Goal: Task Accomplishment & Management: Complete application form

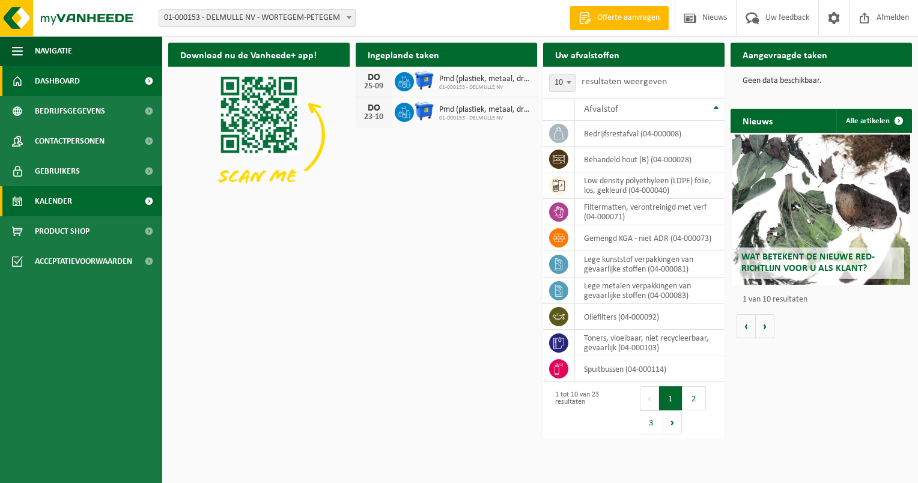
click at [51, 202] on span "Kalender" at bounding box center [53, 201] width 37 height 30
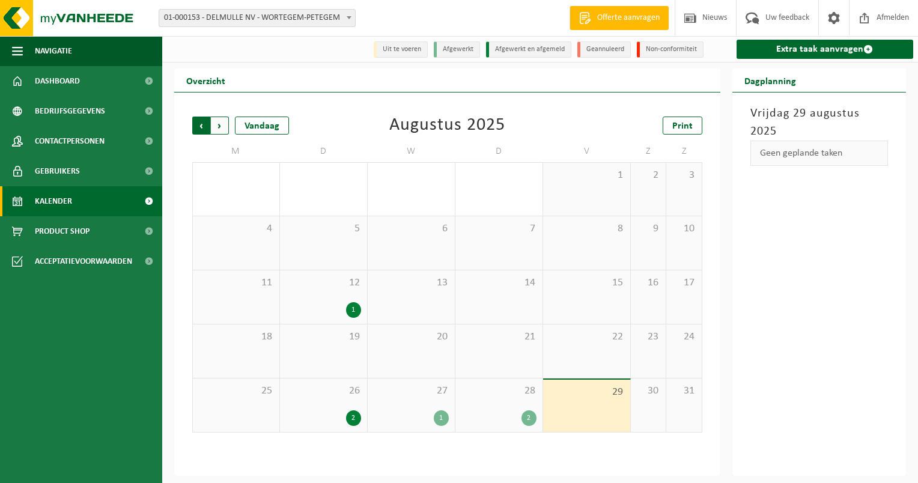
click at [219, 130] on span "Volgende" at bounding box center [220, 126] width 18 height 18
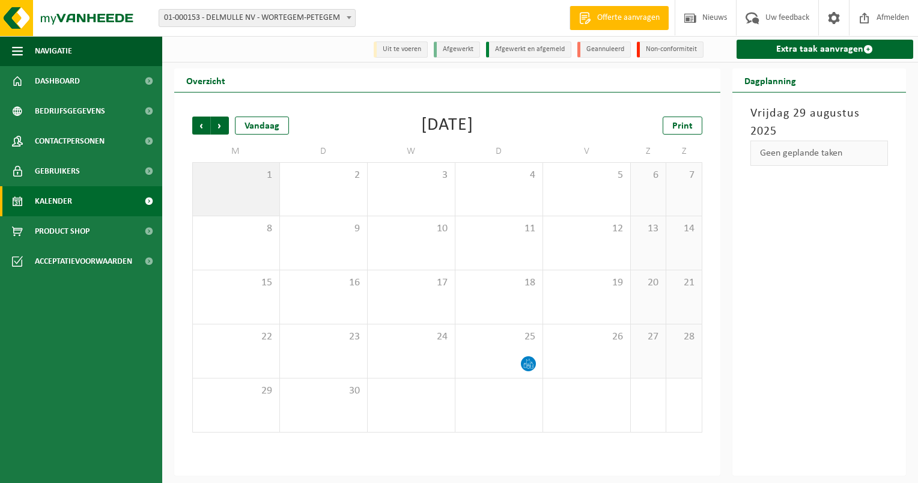
drag, startPoint x: 243, startPoint y: 171, endPoint x: 252, endPoint y: 179, distance: 12.4
click at [243, 171] on span "1" at bounding box center [236, 175] width 75 height 13
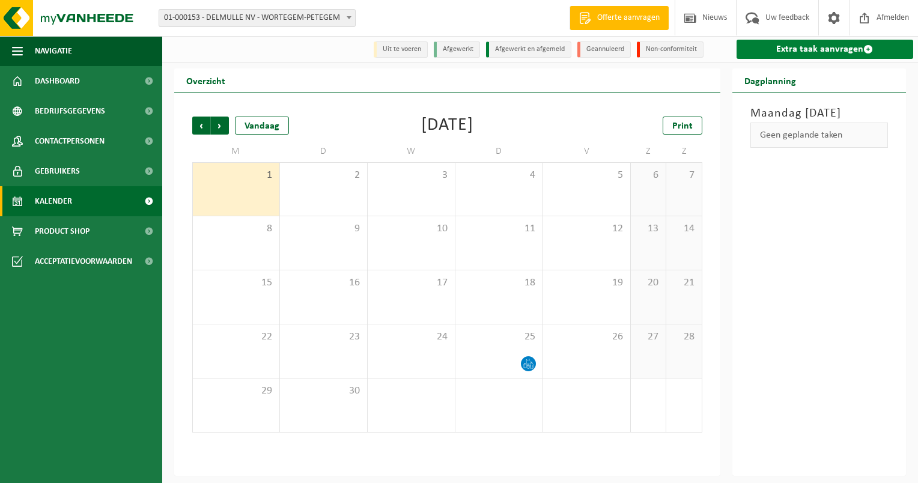
click at [813, 40] on link "Extra taak aanvragen" at bounding box center [825, 49] width 177 height 19
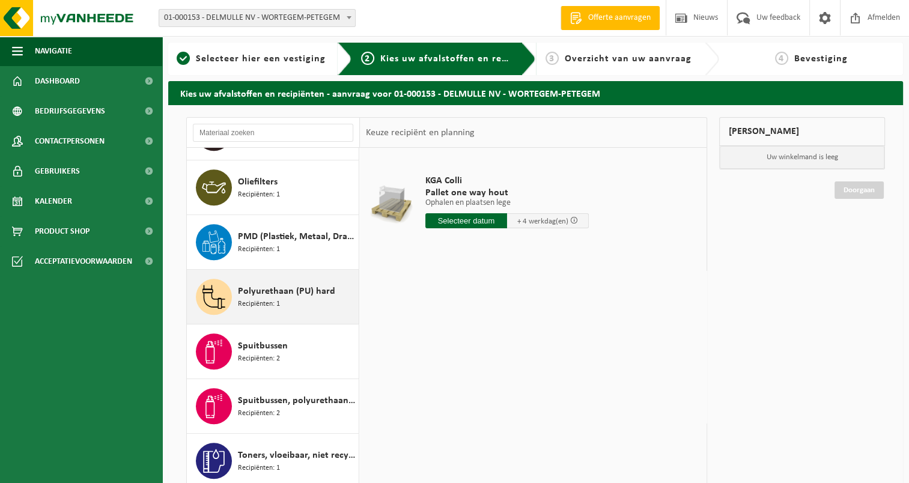
click at [289, 290] on span "Polyurethaan (PU) hard" at bounding box center [286, 291] width 97 height 14
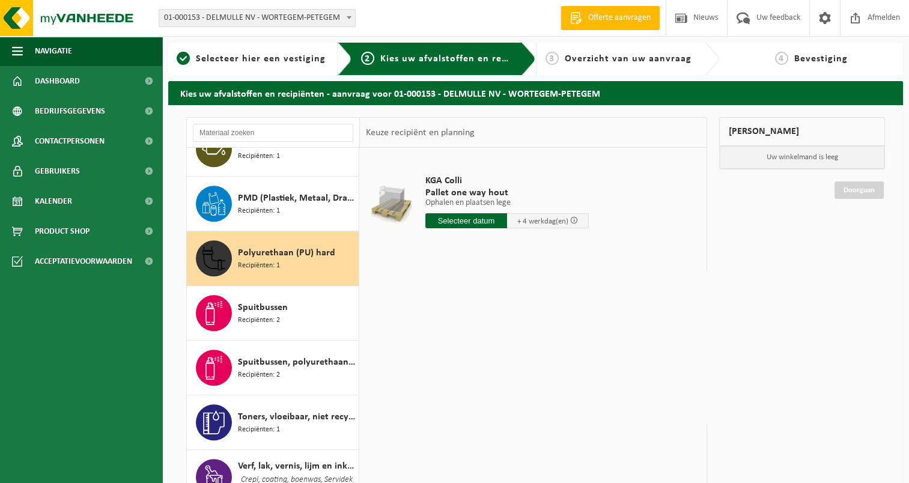
scroll to position [880, 0]
click at [464, 221] on input "text" at bounding box center [467, 220] width 82 height 15
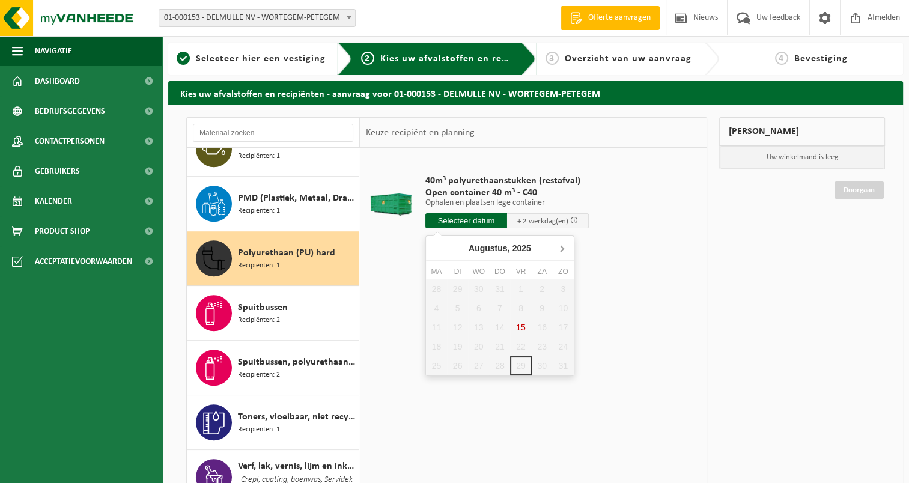
click at [557, 248] on icon at bounding box center [561, 248] width 19 height 19
click at [428, 282] on div "1" at bounding box center [436, 289] width 21 height 19
type input "Van 2025-09-01"
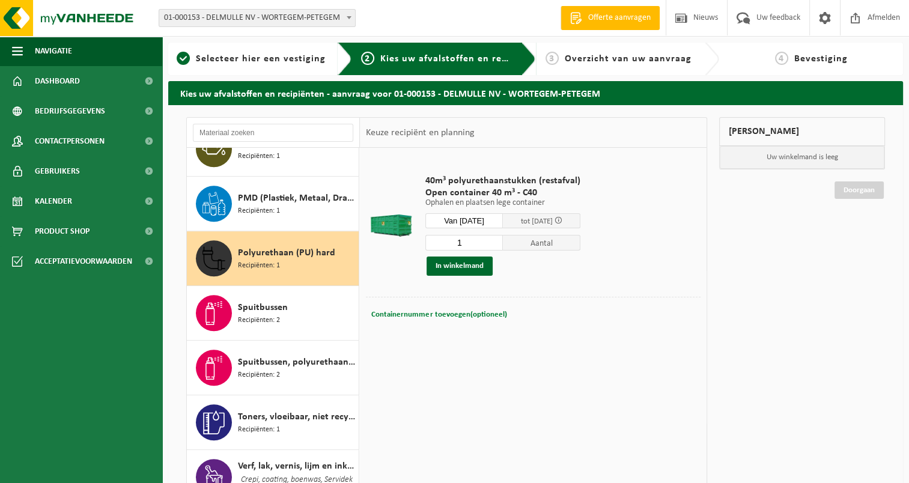
click at [426, 314] on span "Containernummer toevoegen(optioneel)" at bounding box center [438, 315] width 135 height 8
type input "c40-2023"
click at [478, 264] on button "In winkelmand" at bounding box center [460, 266] width 66 height 19
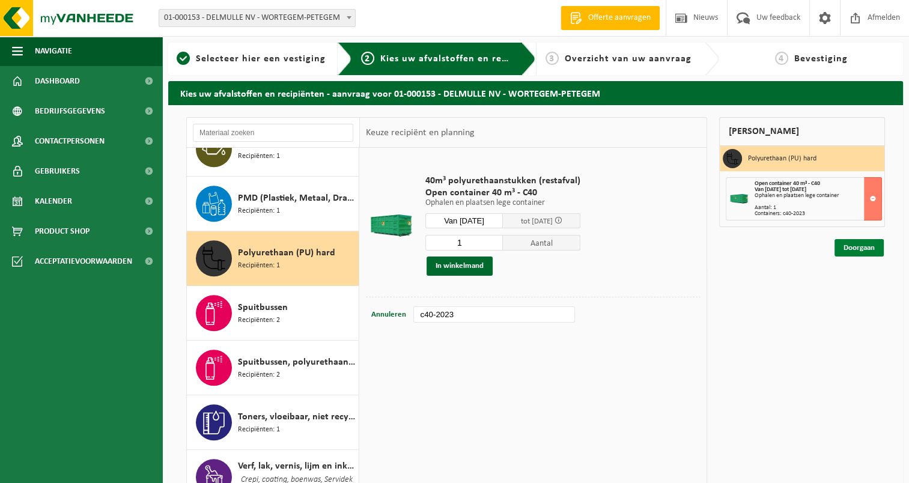
click at [841, 242] on link "Doorgaan" at bounding box center [859, 247] width 49 height 17
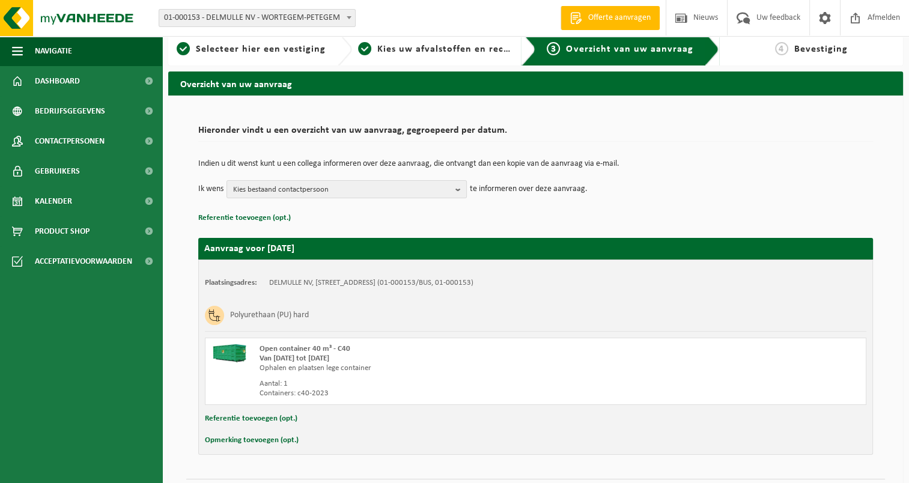
scroll to position [41, 0]
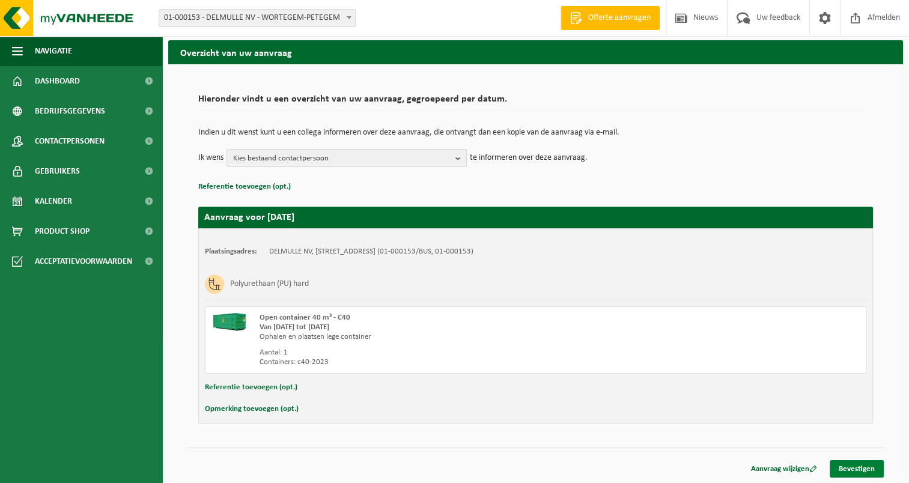
click at [842, 463] on link "Bevestigen" at bounding box center [857, 468] width 54 height 17
